Goal: Find contact information: Find contact information

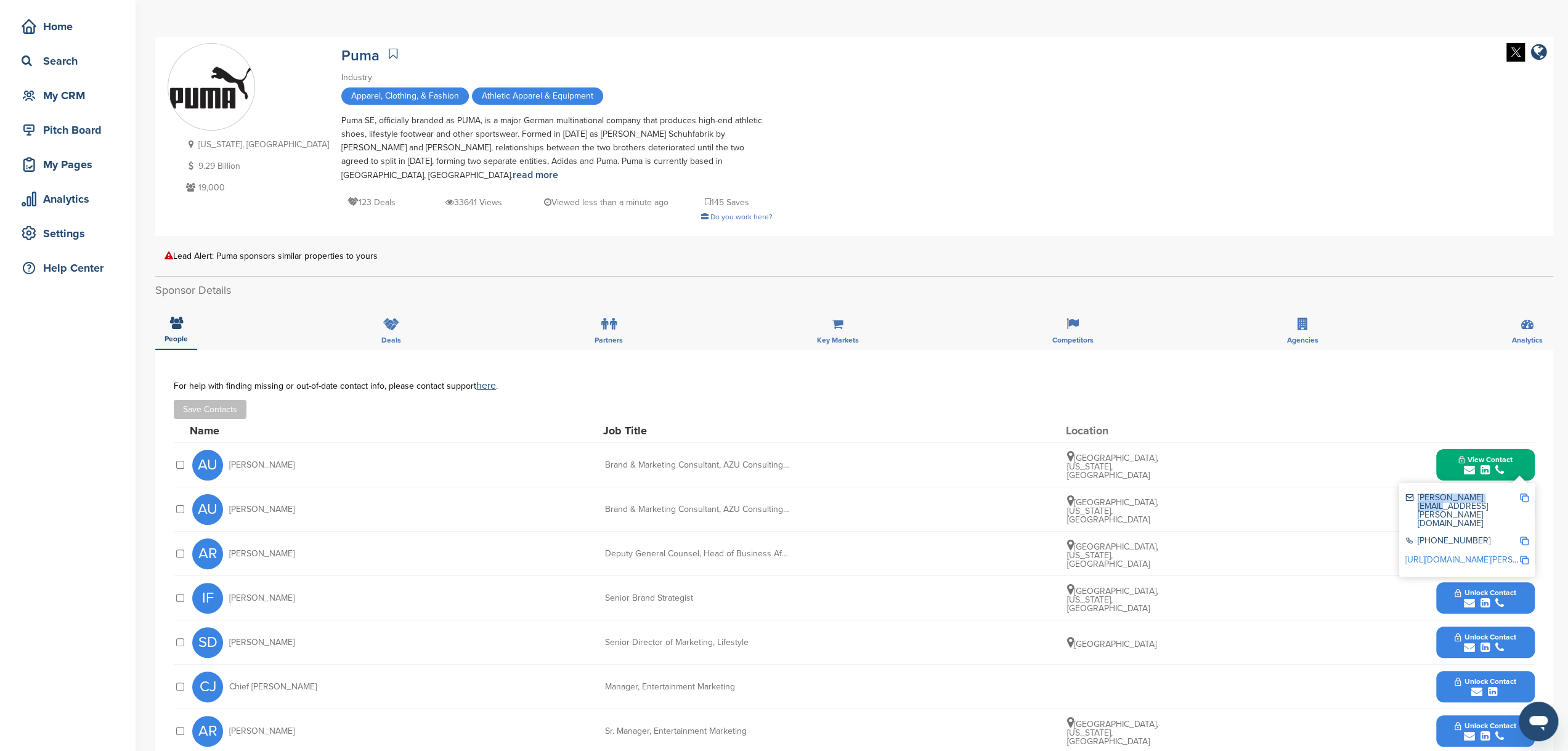
scroll to position [40, 0]
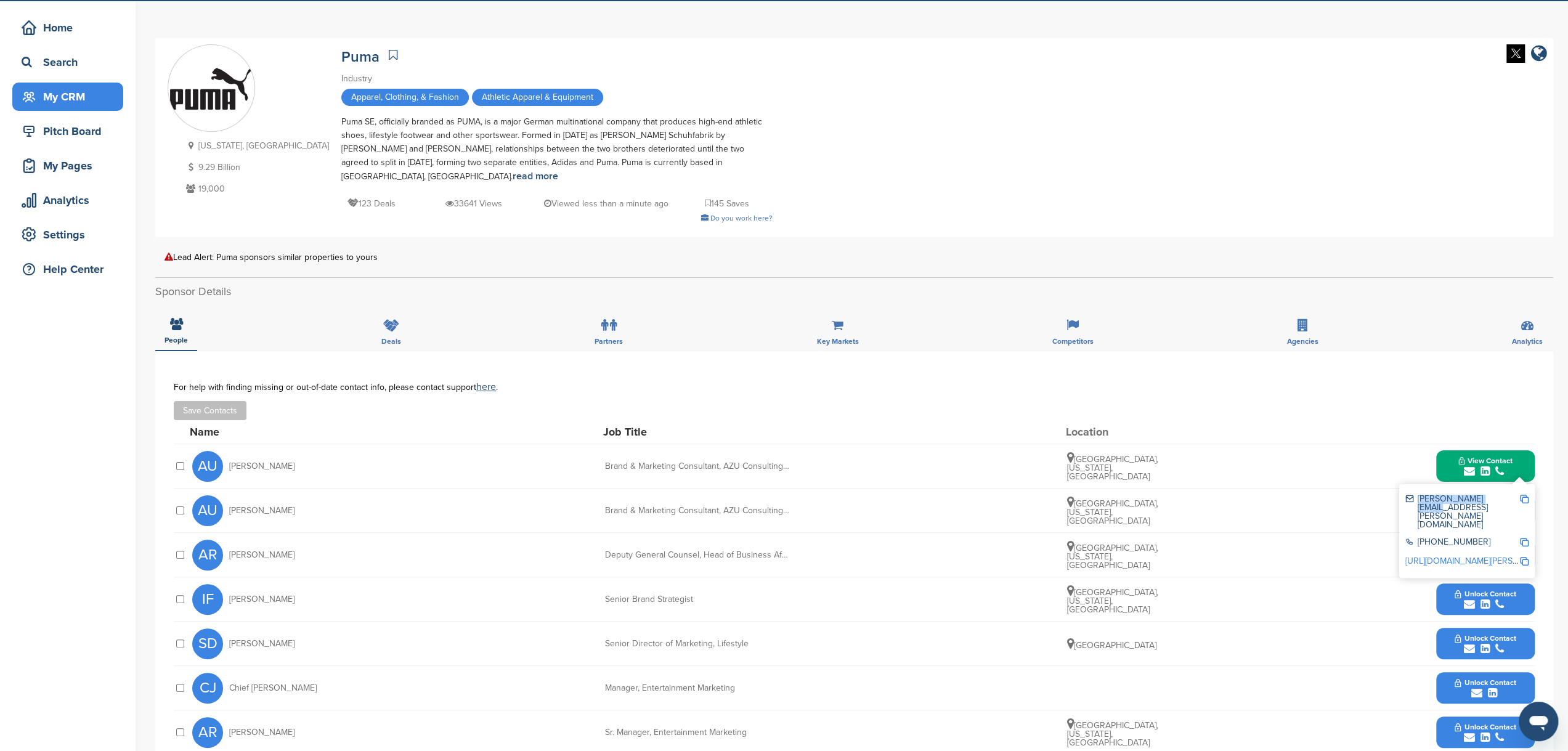
click at [94, 100] on div "My CRM" at bounding box center [71, 96] width 105 height 22
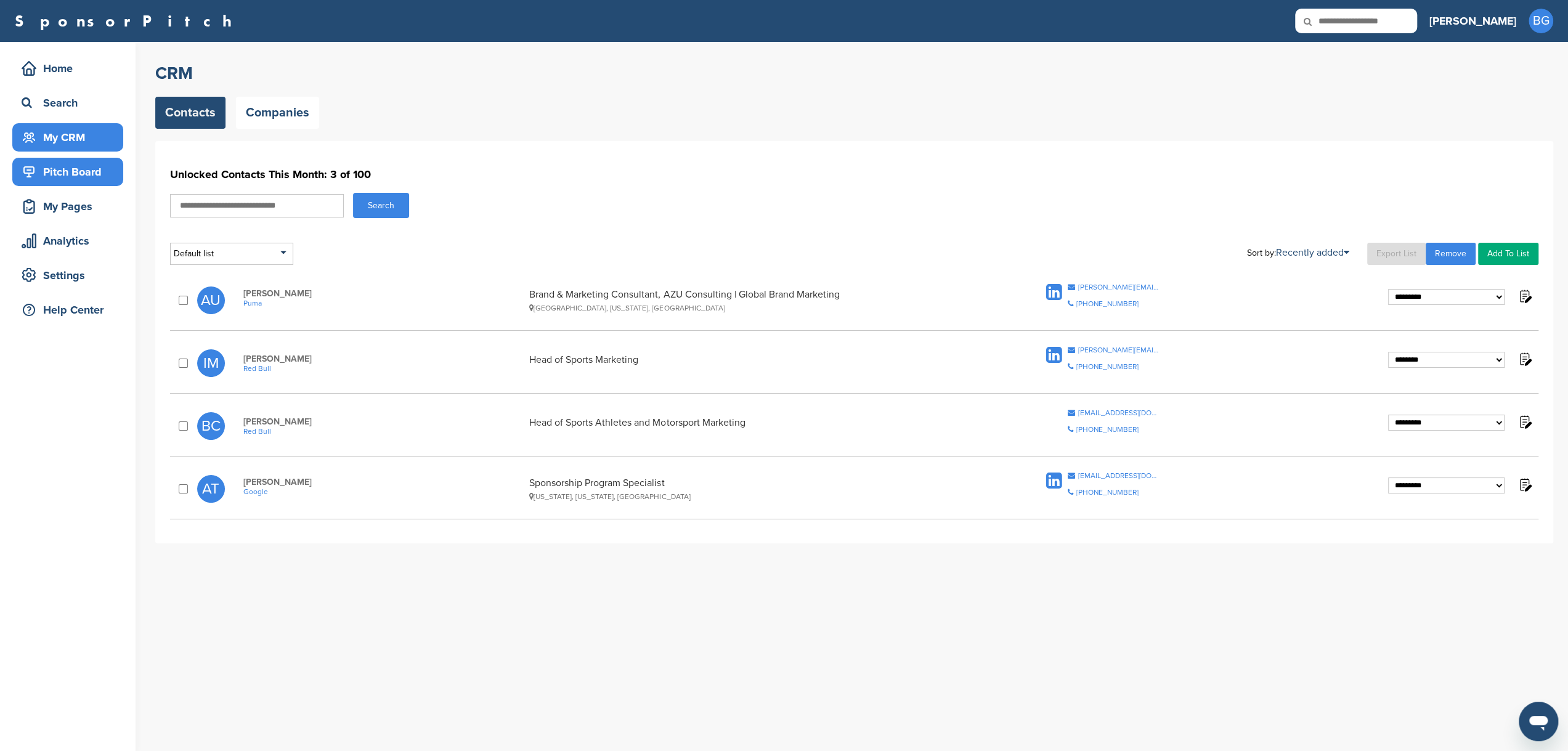
click at [83, 174] on div "Pitch Board" at bounding box center [71, 172] width 105 height 22
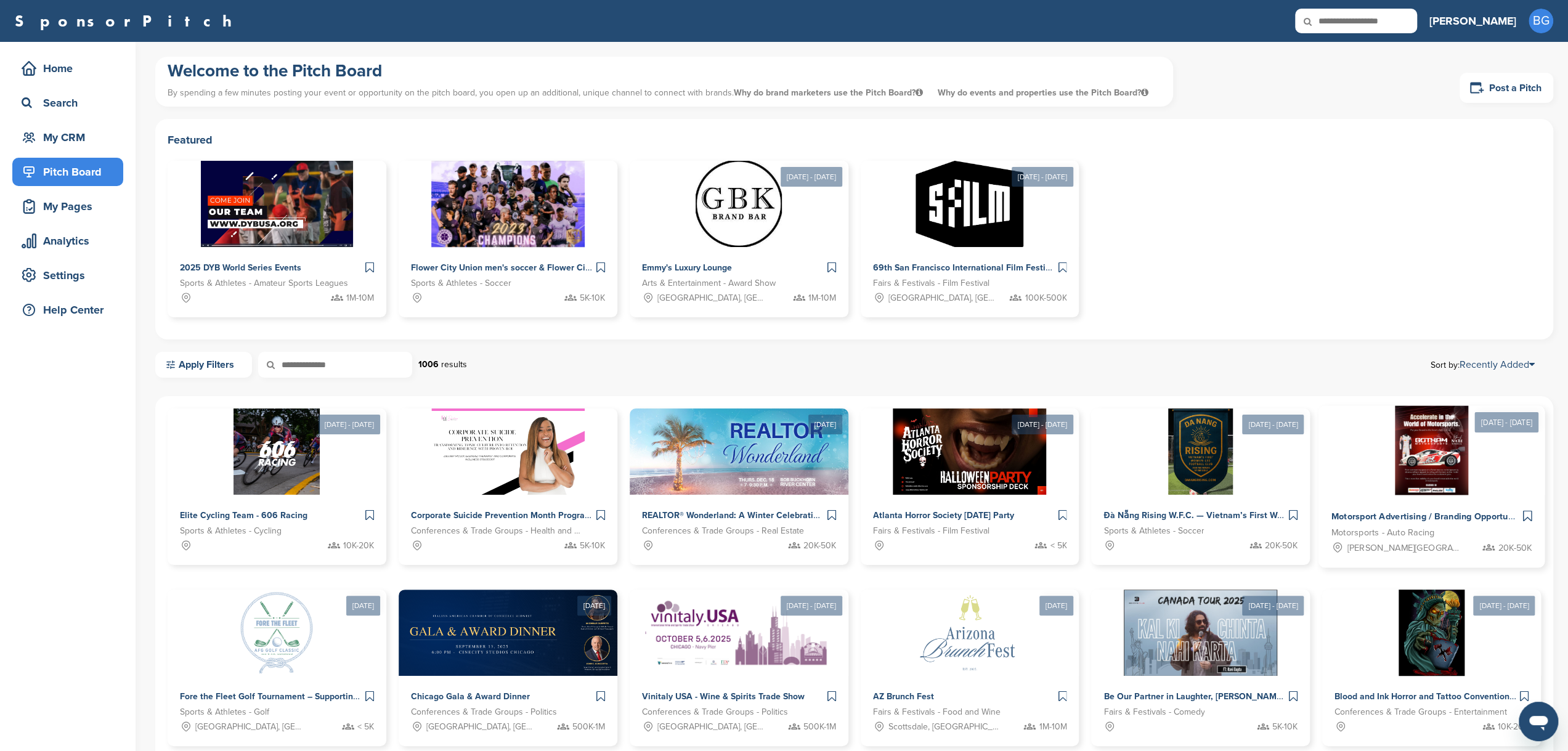
click at [1438, 473] on img at bounding box center [1432, 451] width 74 height 89
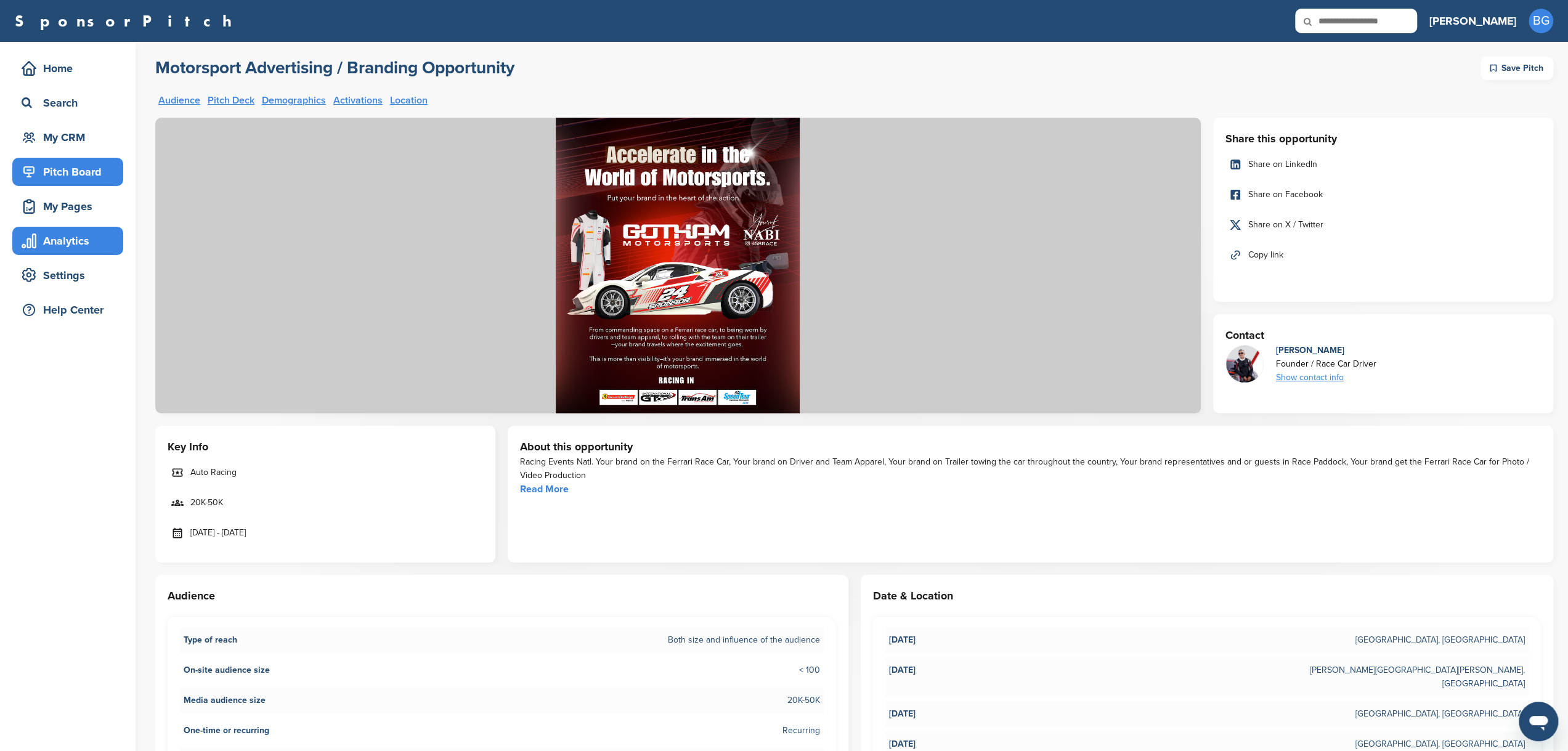
click at [69, 239] on div "Analytics" at bounding box center [71, 241] width 105 height 22
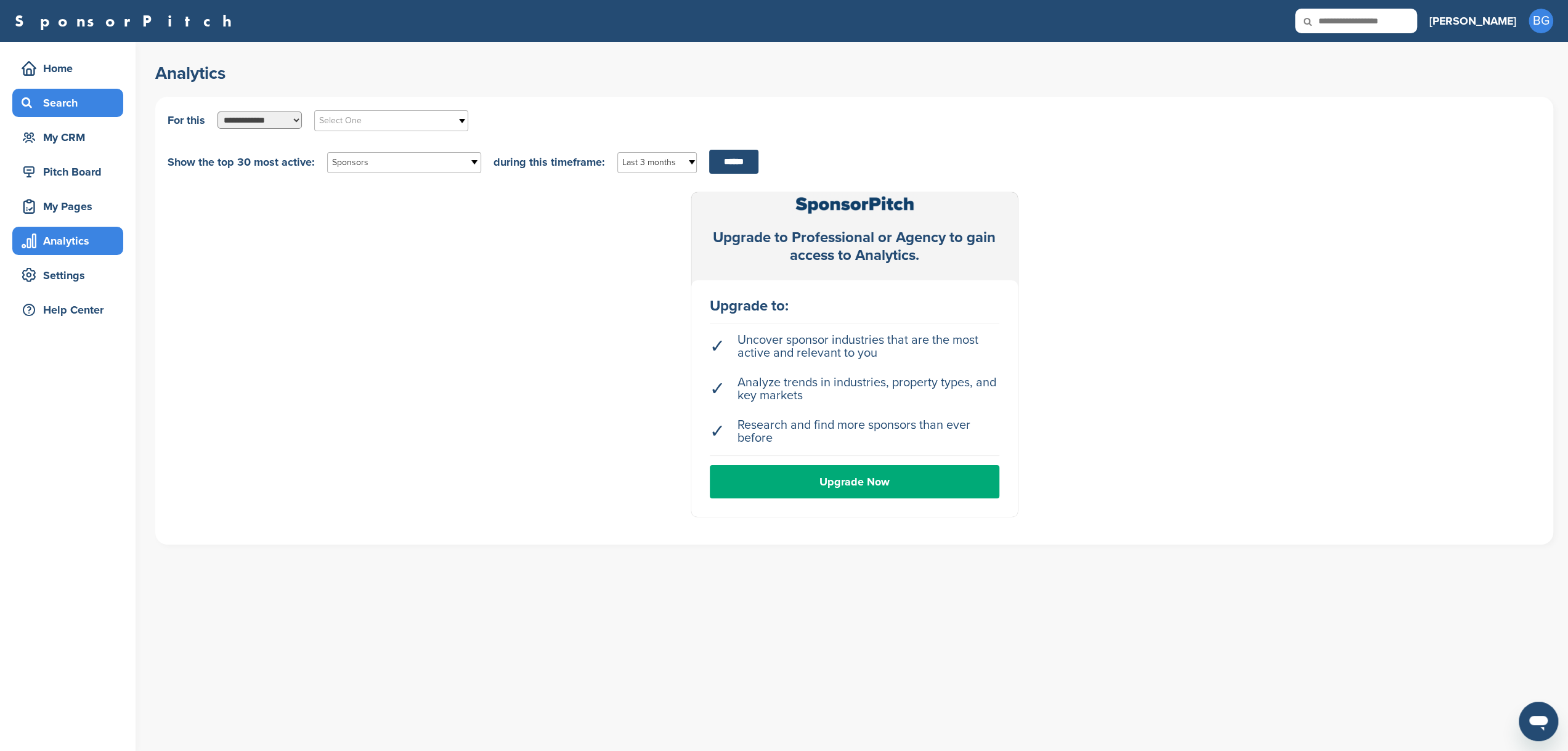
click at [43, 104] on div "Search" at bounding box center [71, 103] width 105 height 22
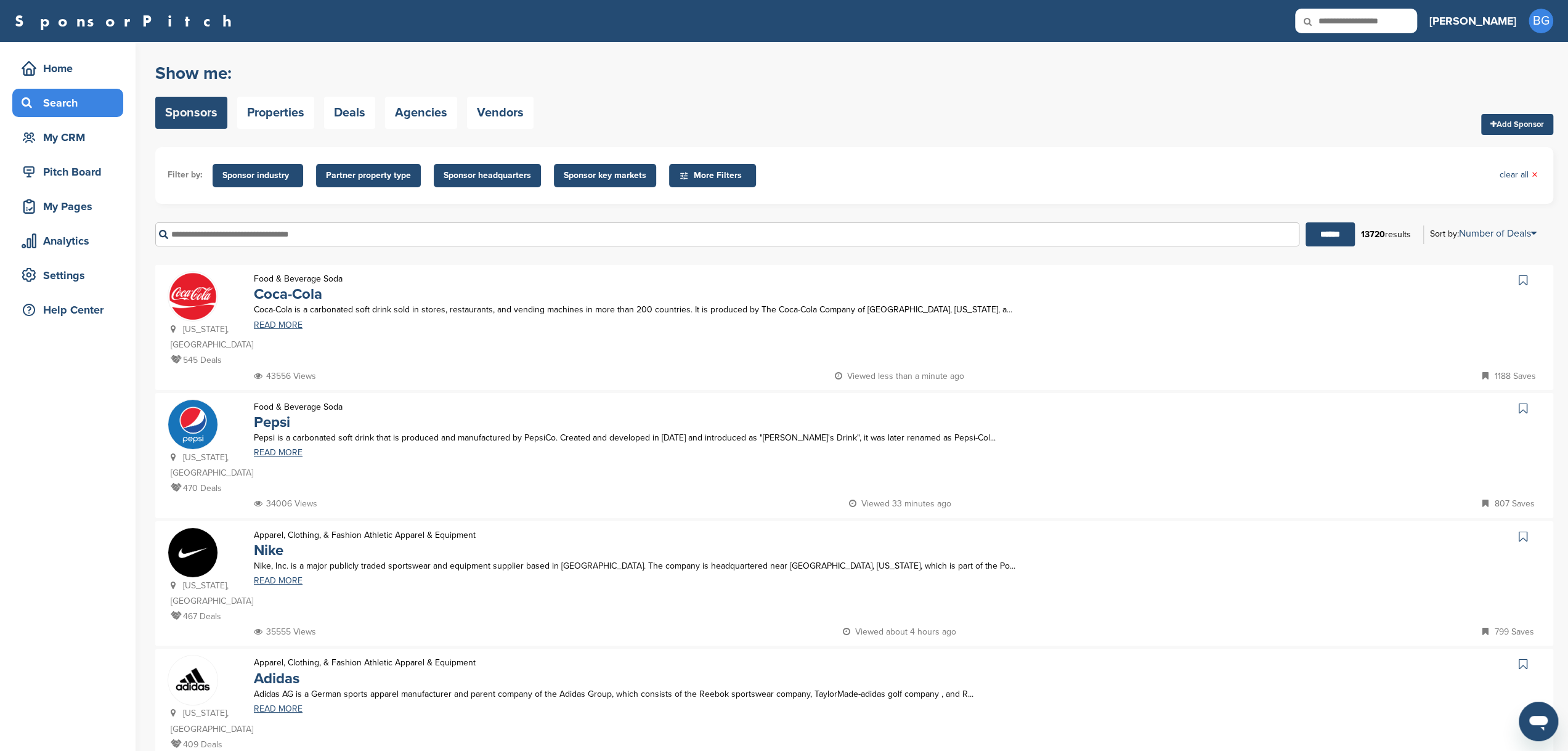
click at [191, 295] on img at bounding box center [193, 296] width 49 height 49
click at [203, 301] on img at bounding box center [193, 296] width 49 height 49
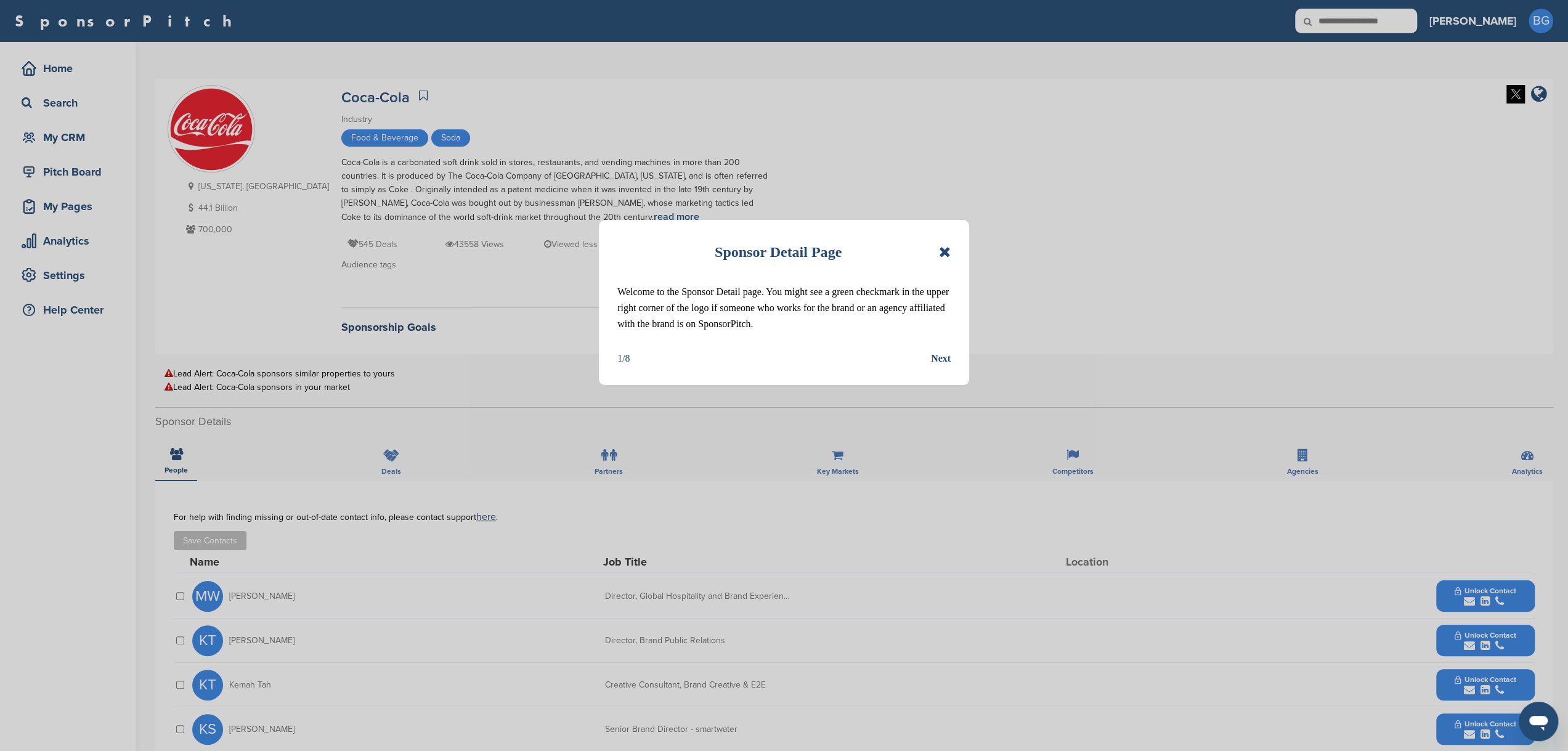
click at [947, 251] on icon at bounding box center [945, 252] width 12 height 15
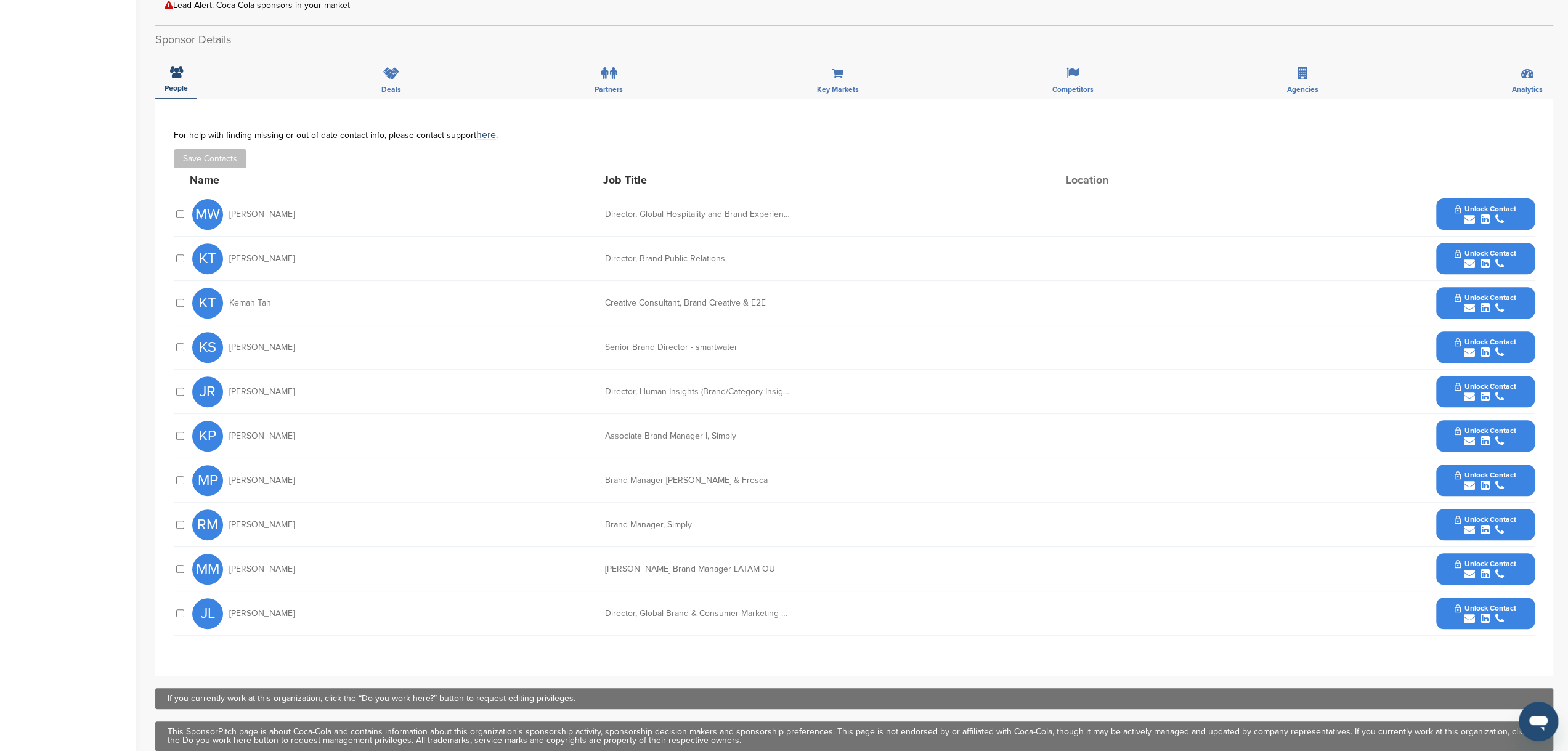
scroll to position [386, 0]
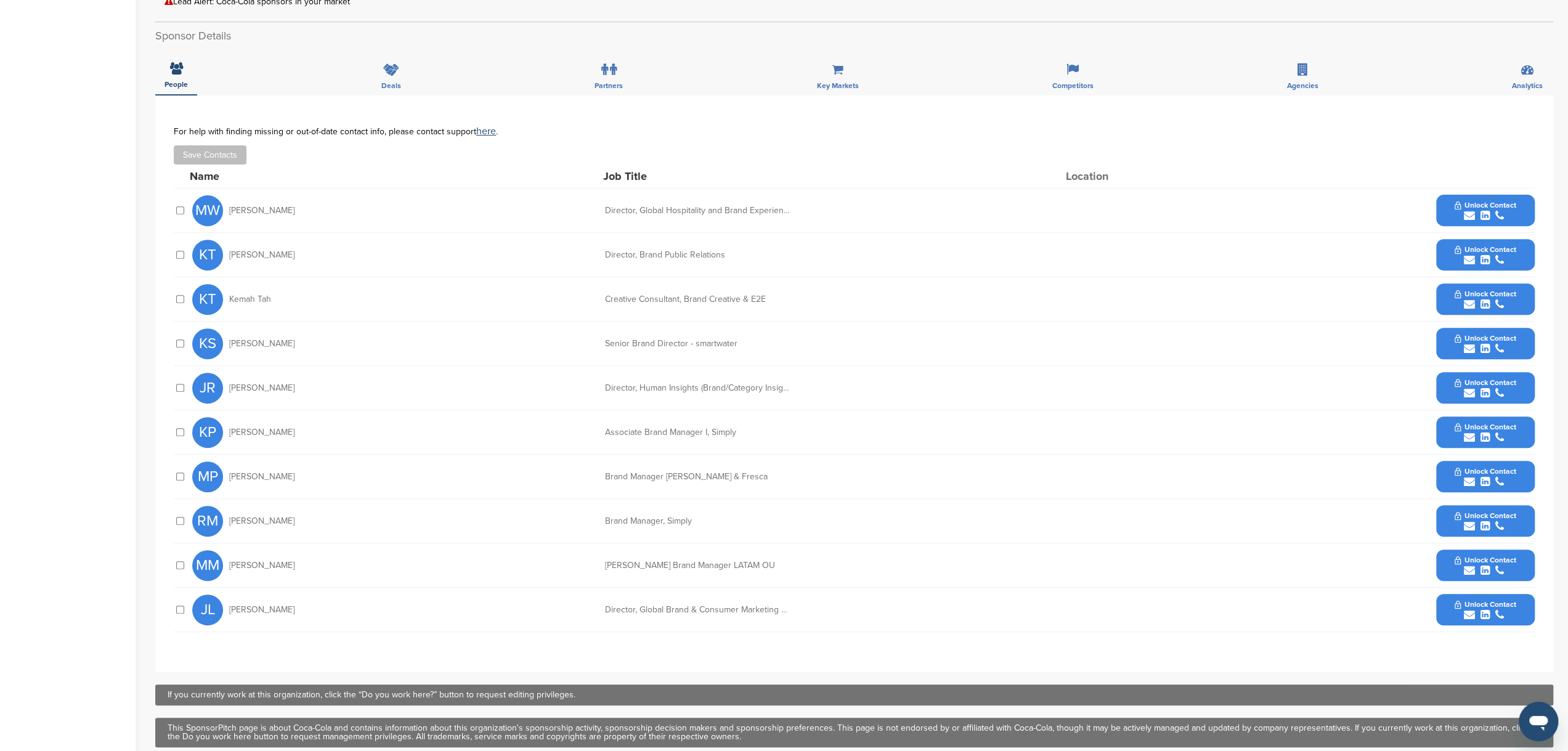
click at [1484, 601] on span "Unlock Contact" at bounding box center [1485, 604] width 61 height 9
click at [1525, 640] on img at bounding box center [1525, 643] width 9 height 9
drag, startPoint x: 68, startPoint y: 74, endPoint x: 41, endPoint y: 68, distance: 27.7
click at [52, 74] on div "Home Search My CRM Pitch Board My Pages Analytics Settings Help Center" at bounding box center [68, 215] width 135 height 1118
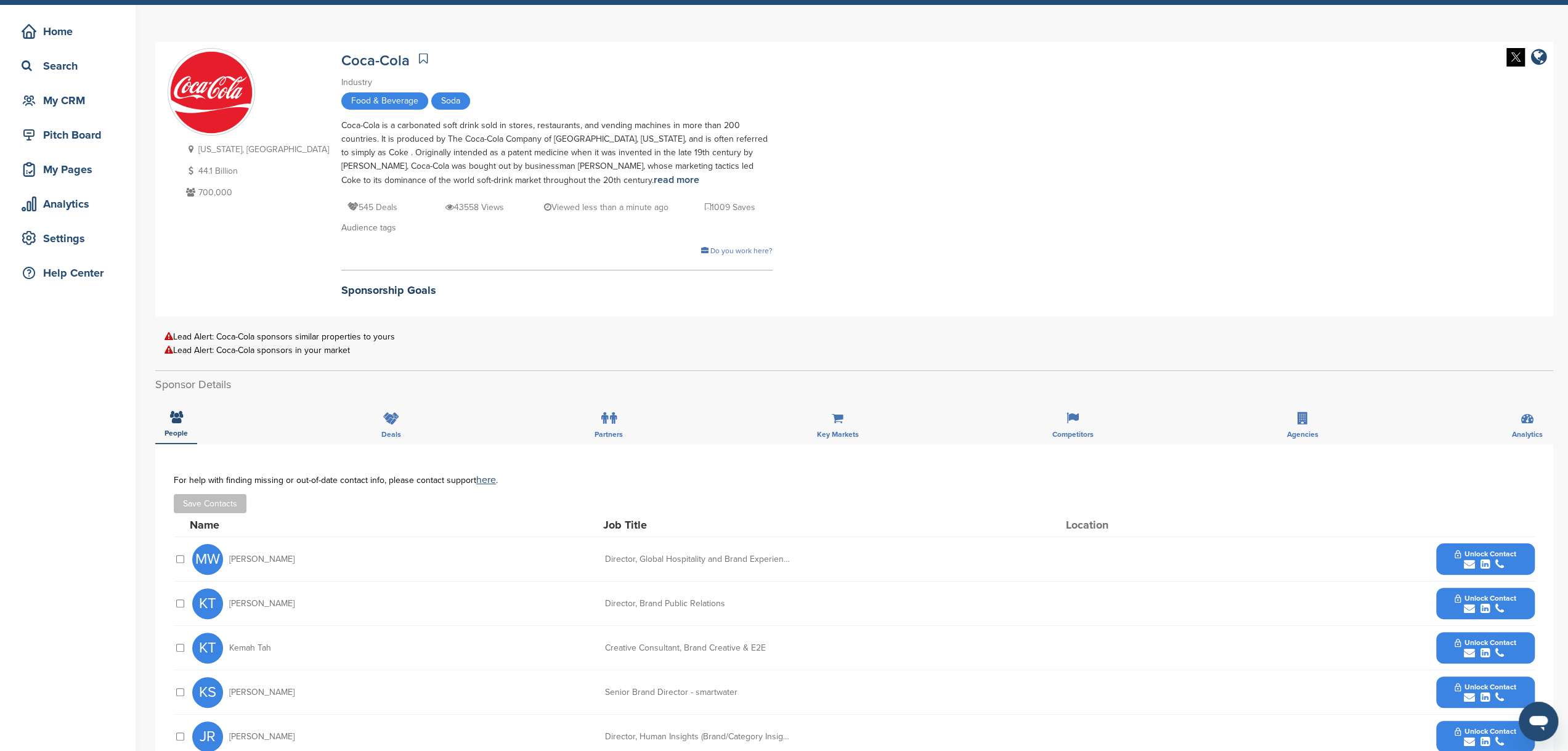
scroll to position [0, 0]
